Goal: Task Accomplishment & Management: Complete application form

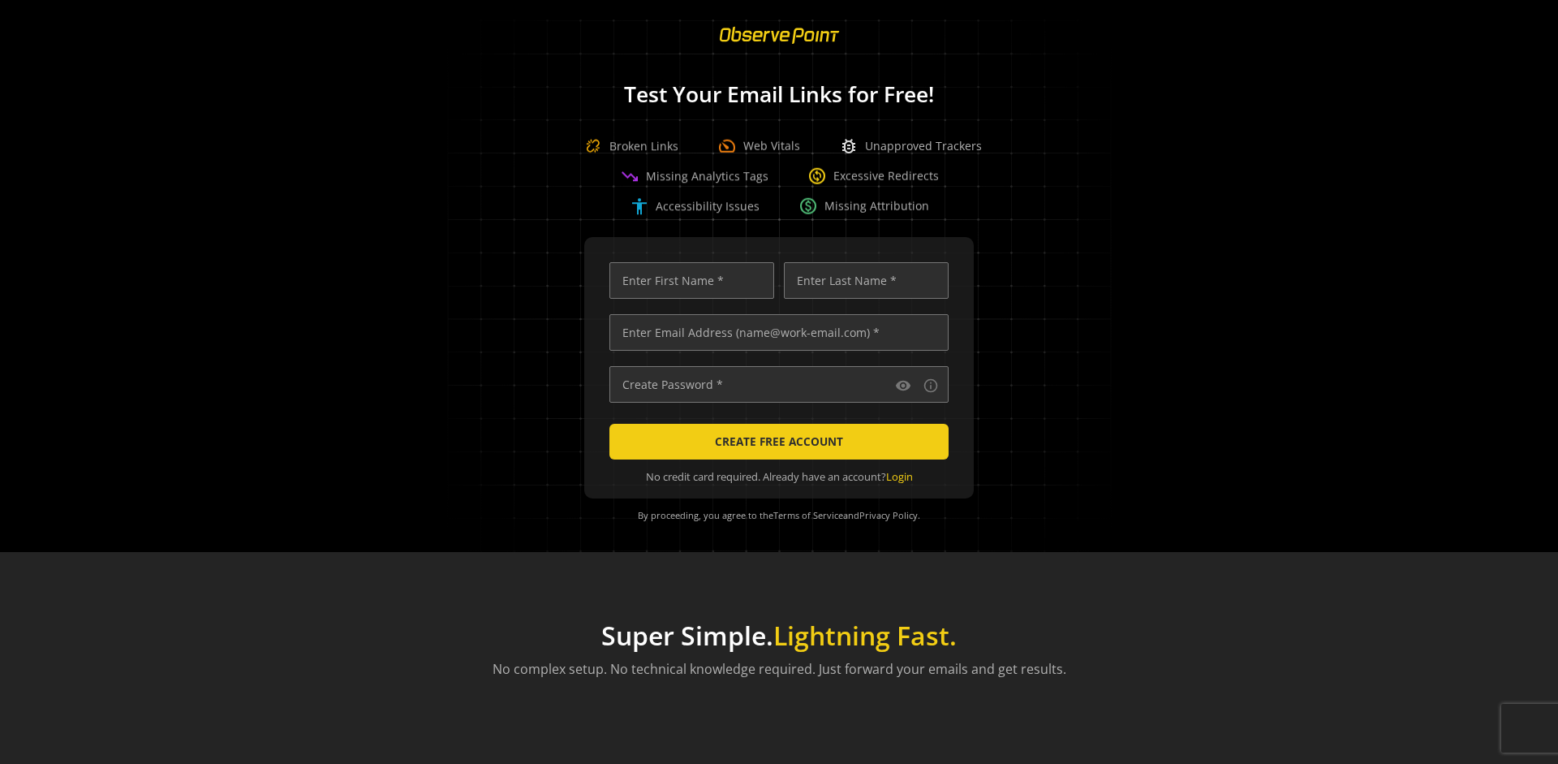
scroll to position [0, 5250]
click at [775, 332] on input "text" at bounding box center [778, 332] width 339 height 37
type input "[EMAIL_ADDRESS][DOMAIN_NAME]"
click at [687, 280] on input "text" at bounding box center [691, 280] width 165 height 37
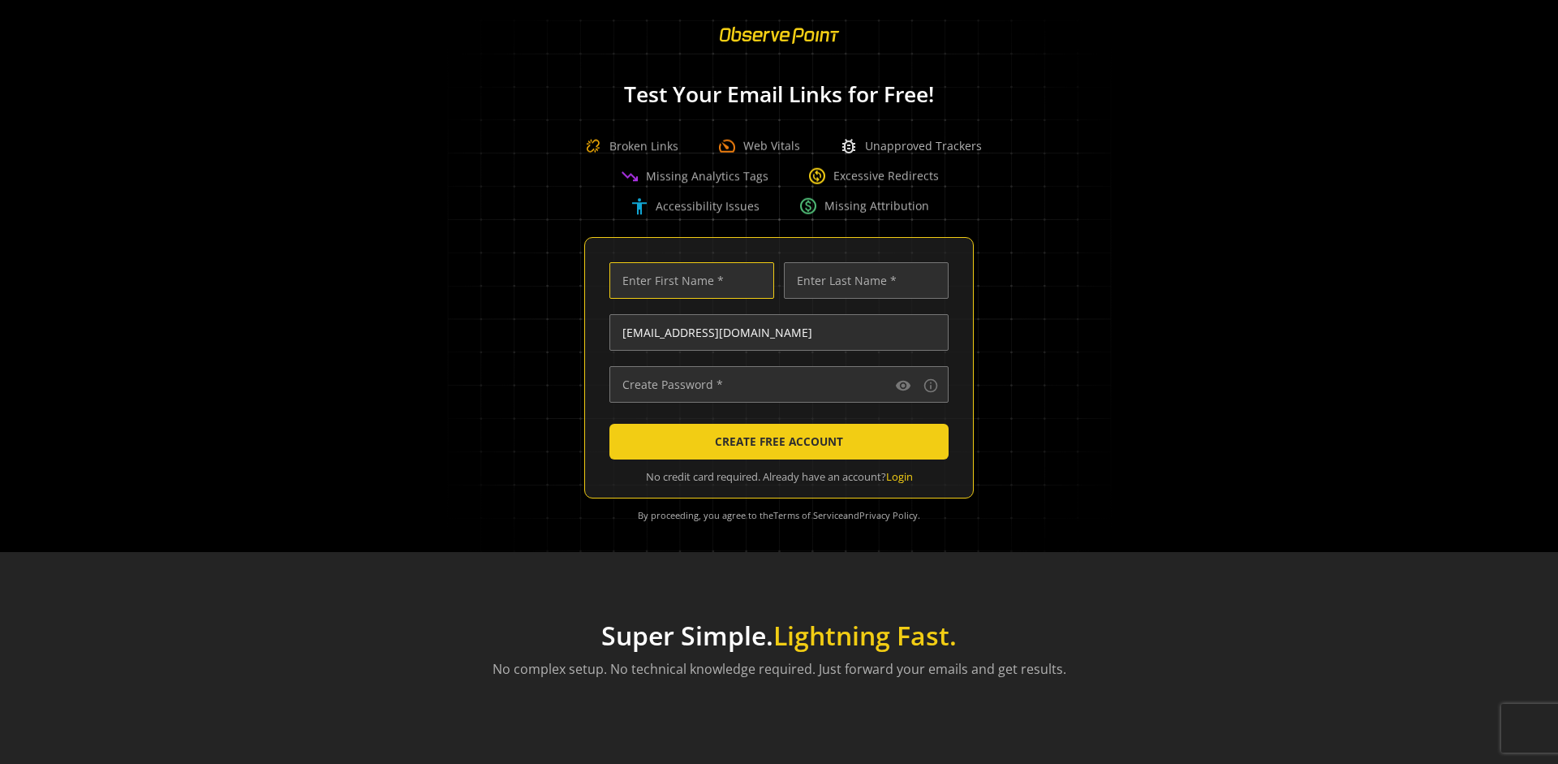
scroll to position [0, 0]
type input "Test"
click at [862, 280] on input "text" at bounding box center [866, 280] width 165 height 37
type input "Test"
click at [775, 384] on input "text" at bounding box center [778, 384] width 339 height 37
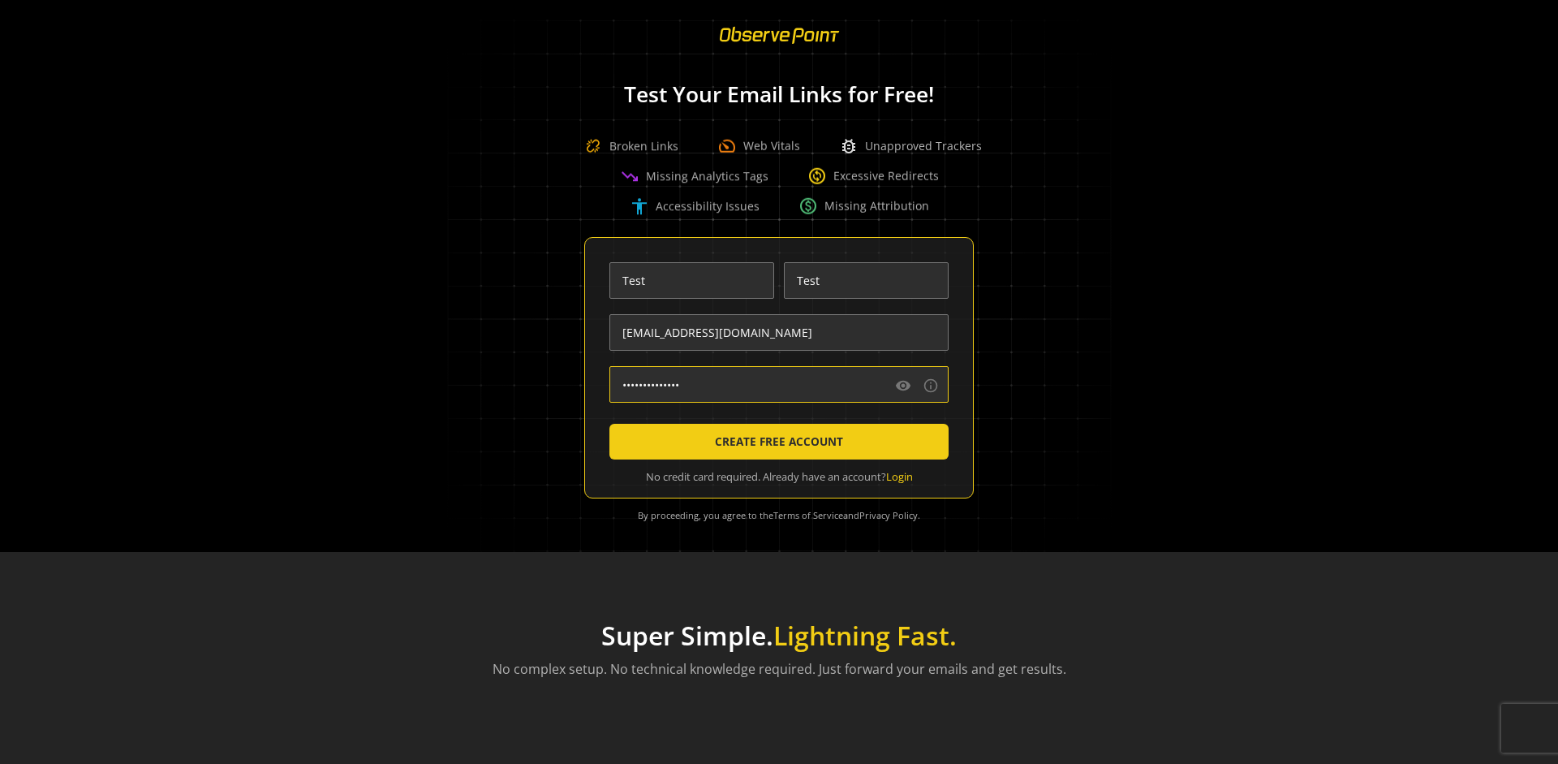
type input "••••••••••••••"
click at [775, 441] on span "CREATE FREE ACCOUNT" at bounding box center [779, 441] width 128 height 29
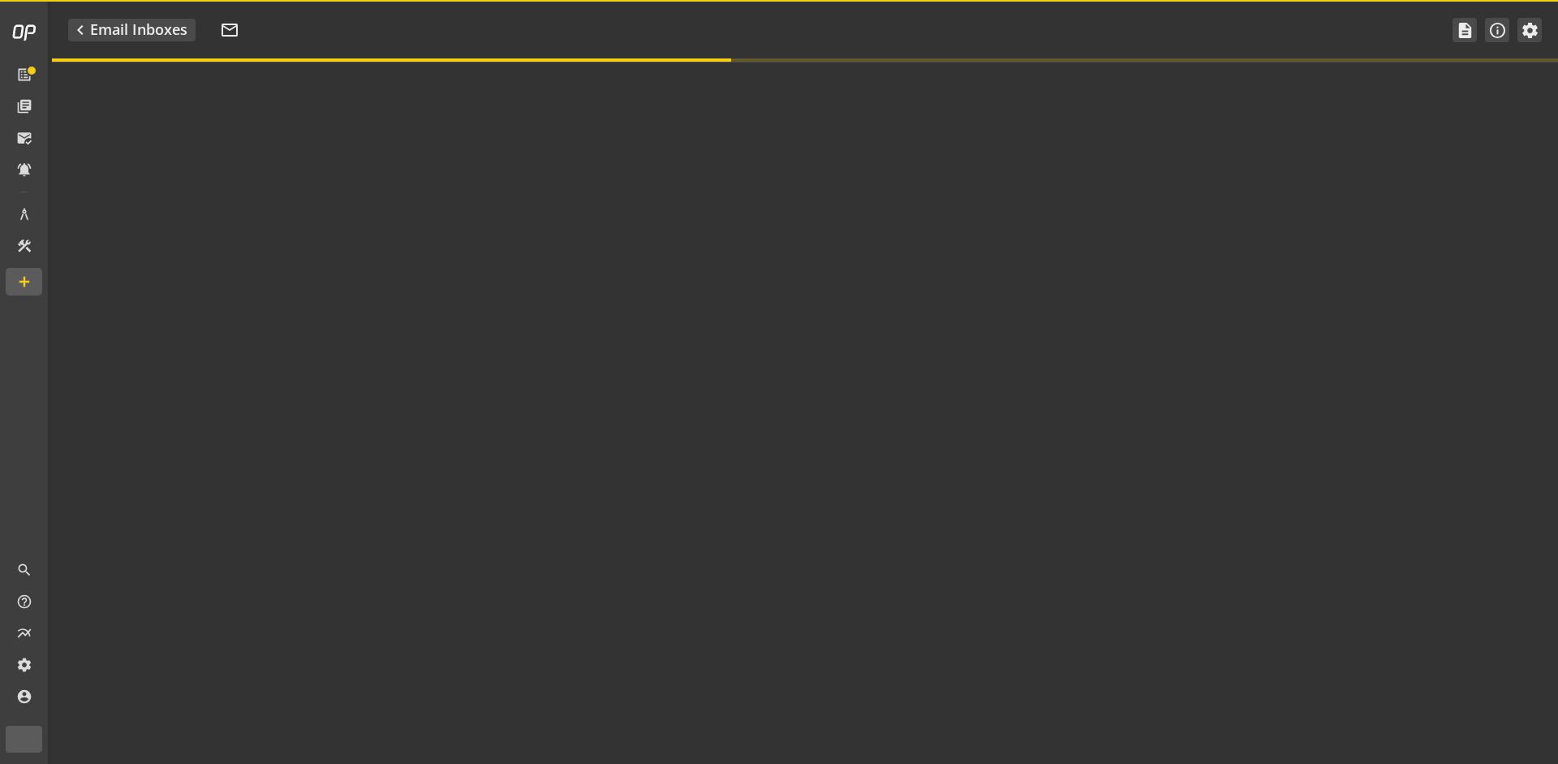
type textarea "Welcome to ObservePoint! This is your default email inbox for testing."
